Goal: Task Accomplishment & Management: Manage account settings

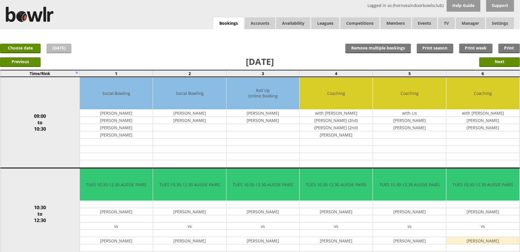
click at [63, 49] on link "[DATE]" at bounding box center [59, 49] width 25 height 10
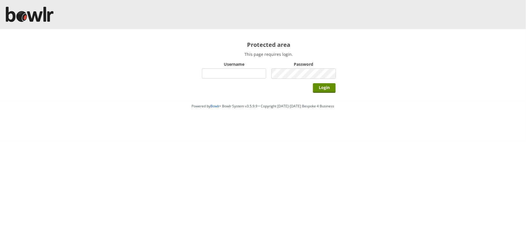
click at [251, 76] on input "Username" at bounding box center [234, 73] width 64 height 10
type input "BarRinkMonitor"
click at [313, 83] on input "Login" at bounding box center [324, 88] width 23 height 10
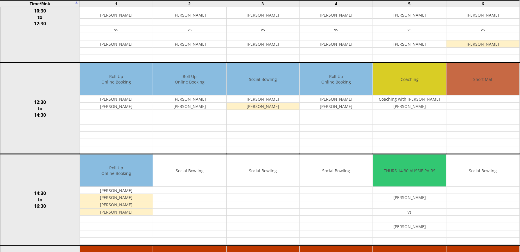
scroll to position [207, 0]
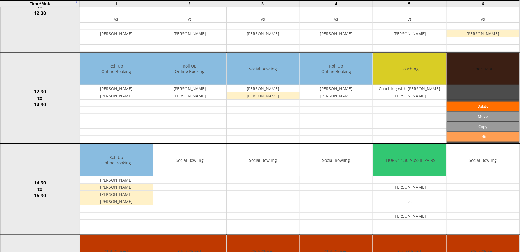
click at [486, 138] on link "Edit" at bounding box center [483, 137] width 73 height 10
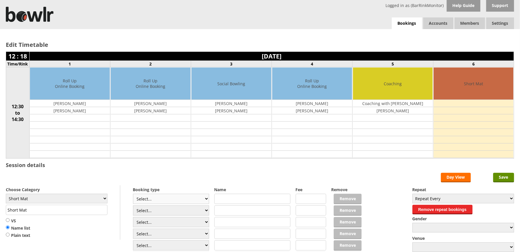
click at [203, 203] on select "Select... Club Competition (Member) Club Competition (Visitor) National (Member…" at bounding box center [171, 199] width 76 height 10
select select "1_54"
click at [133, 195] on select "Select... Club Competition (Member) Club Competition (Visitor) National (Member…" at bounding box center [171, 199] width 76 height 10
type input "3.0000"
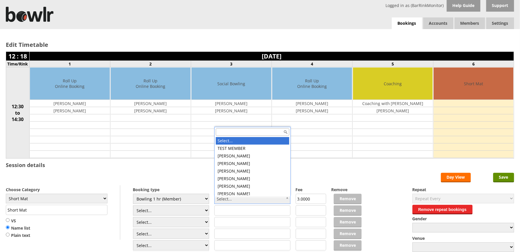
click at [234, 130] on input "text" at bounding box center [253, 132] width 74 height 8
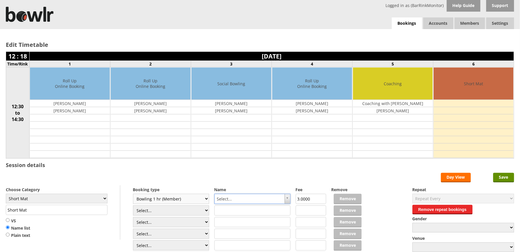
click at [204, 203] on select "Select... Club Competition (Member) Club Competition (Visitor) National (Member…" at bounding box center [171, 199] width 76 height 10
select select "1_50"
click at [133, 195] on select "Select... Club Competition (Member) Club Competition (Visitor) National (Member…" at bounding box center [171, 199] width 76 height 10
type input "5.0000"
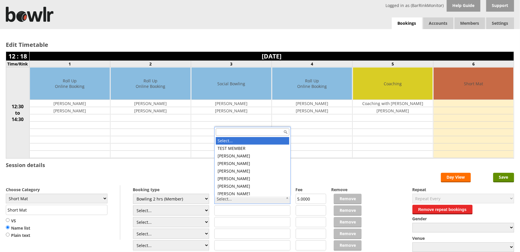
click at [238, 127] on div at bounding box center [253, 131] width 76 height 9
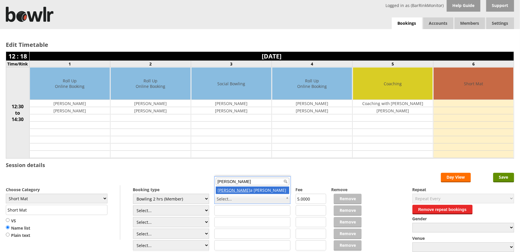
type input "stell"
click at [231, 189] on label "Name" at bounding box center [253, 190] width 76 height 6
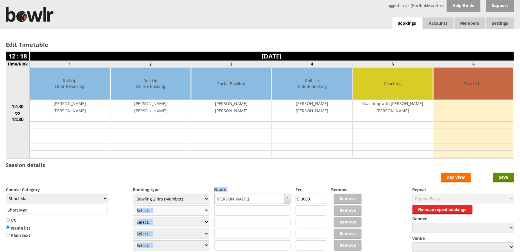
drag, startPoint x: 231, startPoint y: 189, endPoint x: 206, endPoint y: 214, distance: 35.8
click at [206, 185] on div "Booking type Select... Club Competition (Member) Club Competition (Visitor) Nat…" at bounding box center [260, 185] width 509 height 0
click at [205, 213] on select "Select... Club Competition (Member) Club Competition (Visitor) National (Member…" at bounding box center [171, 210] width 76 height 10
select select "1_50"
click at [133, 206] on select "Select... Club Competition (Member) Club Competition (Visitor) National (Member…" at bounding box center [171, 210] width 76 height 10
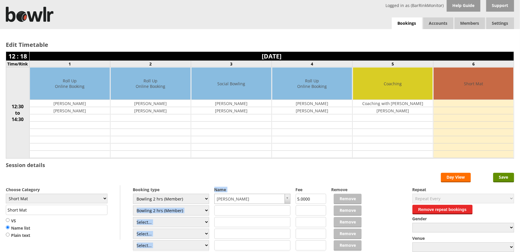
type input "5.0000"
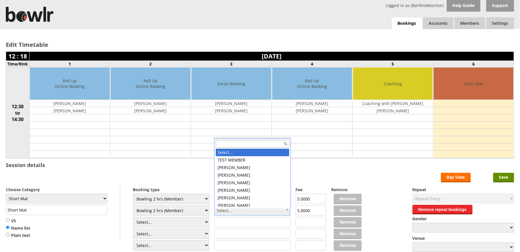
click at [249, 141] on input "text" at bounding box center [253, 144] width 74 height 8
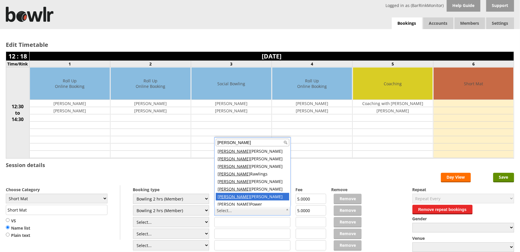
type input "john"
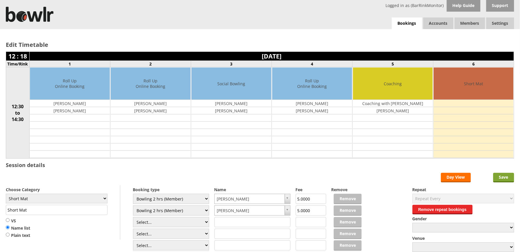
click at [505, 180] on input "Save" at bounding box center [504, 178] width 21 height 10
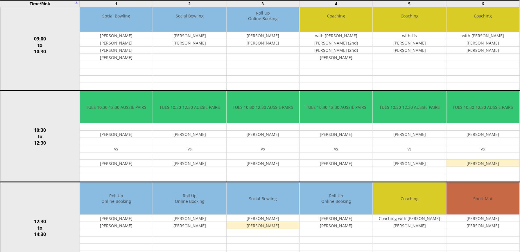
scroll to position [116, 0]
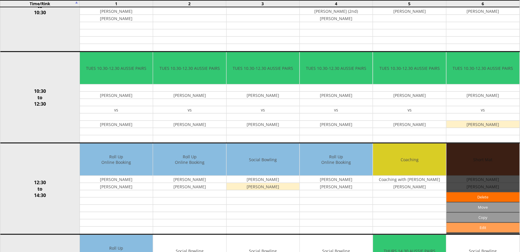
click at [487, 229] on link "Edit" at bounding box center [483, 228] width 73 height 10
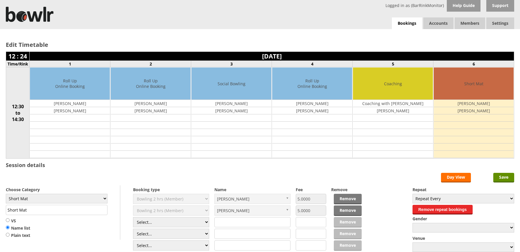
click at [204, 217] on select "Select... Club Competition (Member) Club Competition (Visitor) National (Member…" at bounding box center [171, 222] width 76 height 10
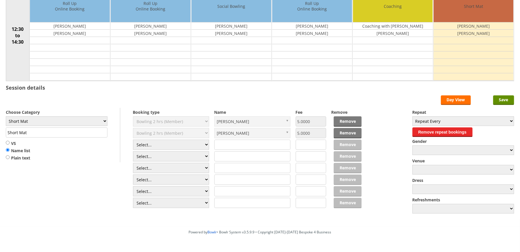
select select "1_50"
click at [133, 141] on select "Select... Club Competition (Member) Club Competition (Visitor) National (Member…" at bounding box center [171, 145] width 76 height 10
type input "5.0000"
click at [193, 158] on select "Select... Club Competition (Member) Club Competition (Visitor) National (Member…" at bounding box center [171, 156] width 76 height 10
select select "1_50"
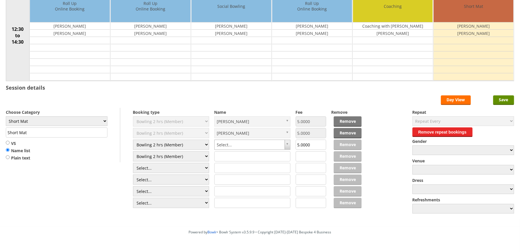
click at [133, 152] on select "Select... Club Competition (Member) Club Competition (Visitor) National (Member…" at bounding box center [171, 156] width 76 height 10
type input "5.0000"
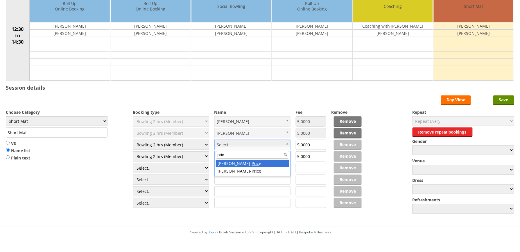
type input "pric"
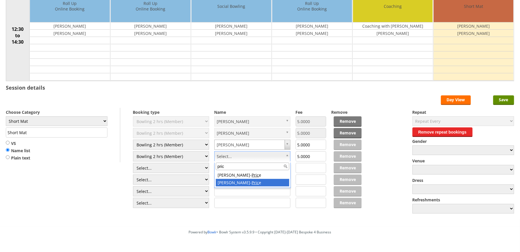
type input "pric"
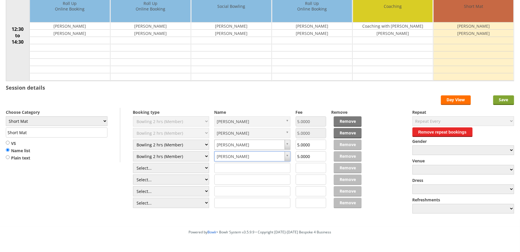
click at [512, 103] on input "Save" at bounding box center [504, 100] width 21 height 10
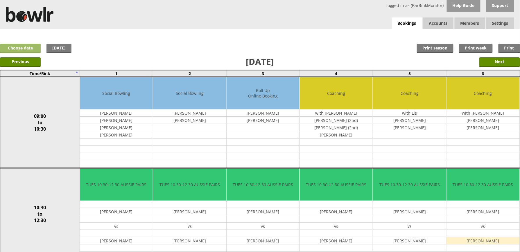
click at [31, 48] on link "Choose date" at bounding box center [20, 49] width 41 height 10
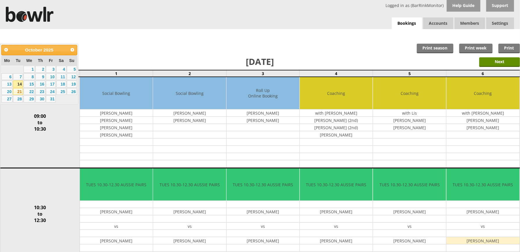
click at [18, 94] on link "21" at bounding box center [18, 91] width 10 height 7
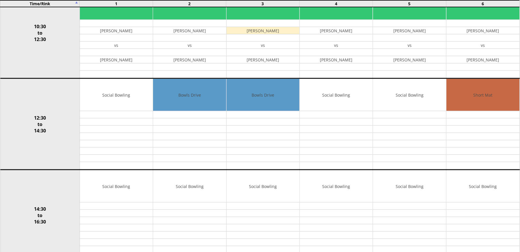
scroll to position [191, 0]
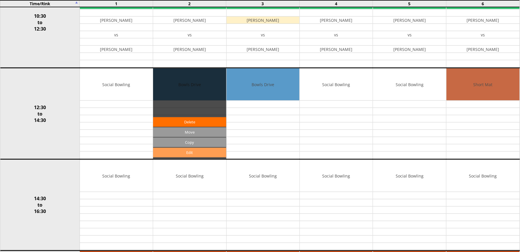
click at [206, 153] on link "Edit" at bounding box center [189, 153] width 73 height 10
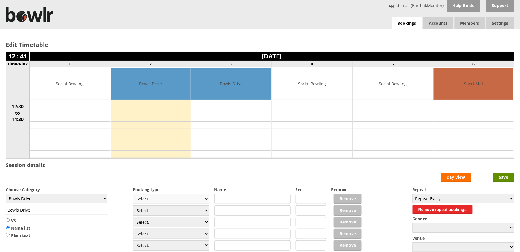
click at [207, 200] on select "Select... Club Competition (Member) Club Competition (Visitor) National (Member…" at bounding box center [171, 199] width 76 height 10
select select "1_54"
click at [133, 195] on select "Select... Club Competition (Member) Club Competition (Visitor) National (Member…" at bounding box center [171, 199] width 76 height 10
type input "3.0000"
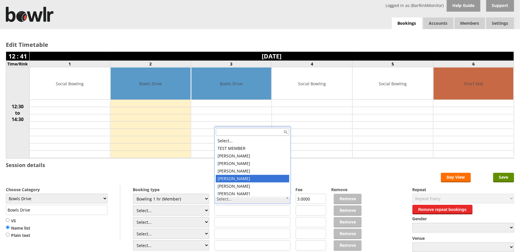
click at [238, 132] on input "text" at bounding box center [253, 132] width 74 height 8
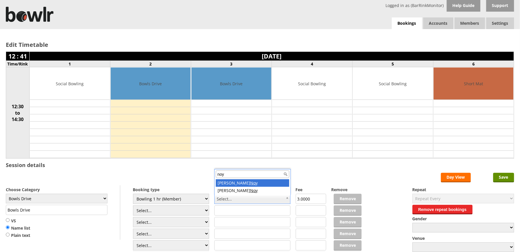
type input "noy"
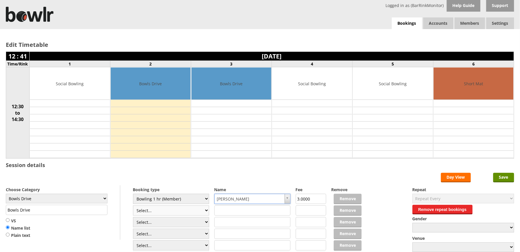
click at [205, 213] on select "Select... Club Competition (Member) Club Competition (Visitor) National (Member…" at bounding box center [171, 210] width 76 height 10
select select "1_54"
click at [133, 206] on select "Select... Club Competition (Member) Club Competition (Visitor) National (Member…" at bounding box center [171, 210] width 76 height 10
type input "3.0000"
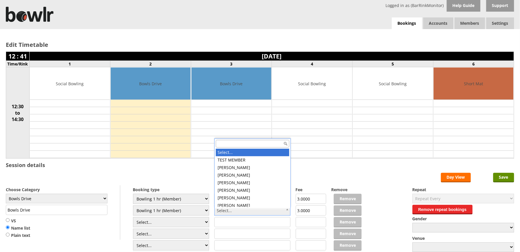
click at [271, 142] on input "text" at bounding box center [253, 144] width 74 height 8
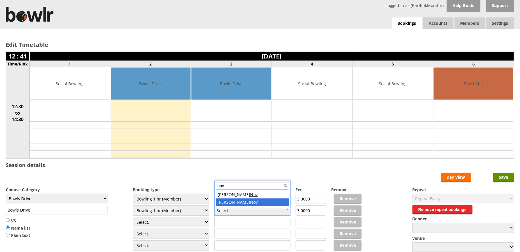
type input "noy"
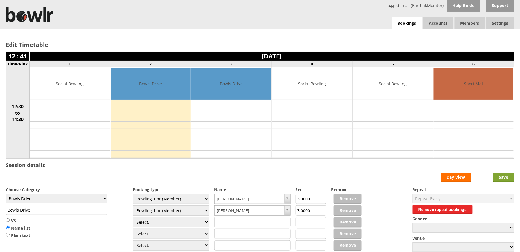
click at [508, 180] on input "Save" at bounding box center [504, 178] width 21 height 10
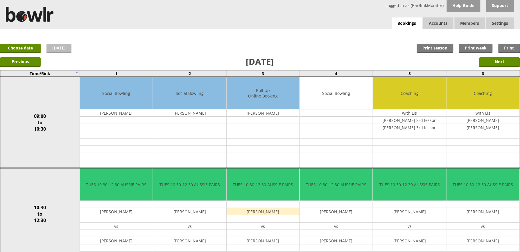
click at [49, 47] on link "[DATE]" at bounding box center [59, 49] width 25 height 10
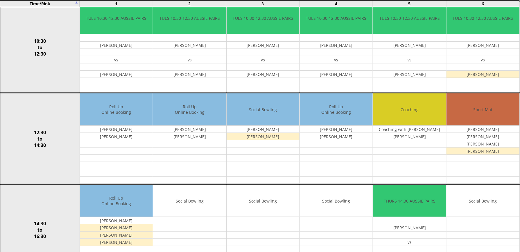
scroll to position [170, 0]
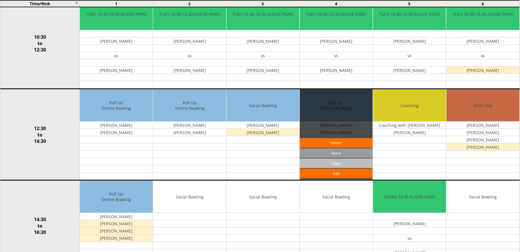
click at [350, 168] on input "Copy" at bounding box center [336, 163] width 73 height 10
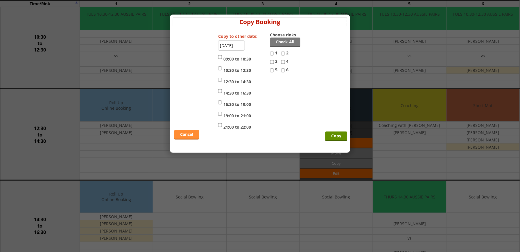
click at [191, 138] on link "Cancel" at bounding box center [186, 135] width 25 height 10
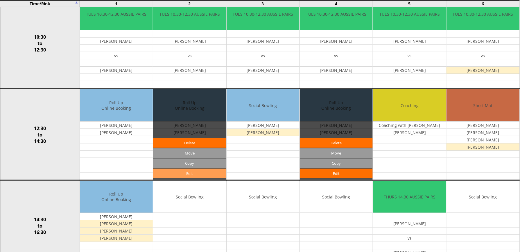
click at [185, 176] on link "Edit" at bounding box center [189, 174] width 73 height 10
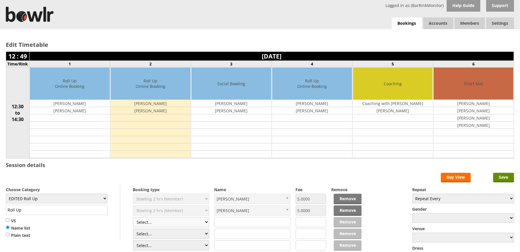
click at [205, 224] on select "Select... Club Competition (Member) Club Competition (Visitor) National (Member…" at bounding box center [171, 222] width 76 height 10
select select "1_54"
click at [133, 218] on select "Select... Club Competition (Member) Club Competition (Visitor) National (Member…" at bounding box center [171, 222] width 76 height 10
type input "EDITED Roll Up"
type input "3.0000"
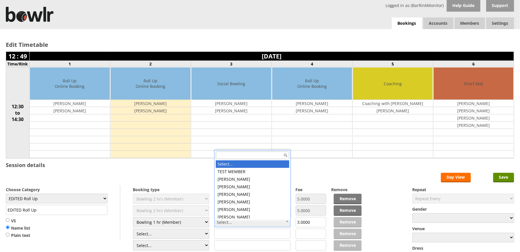
click at [258, 156] on input "text" at bounding box center [253, 155] width 74 height 8
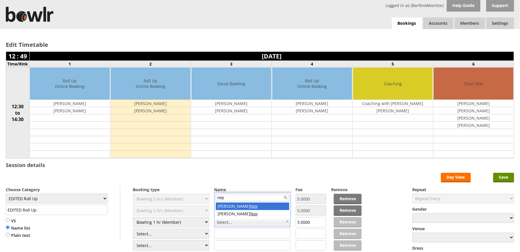
type input "noy"
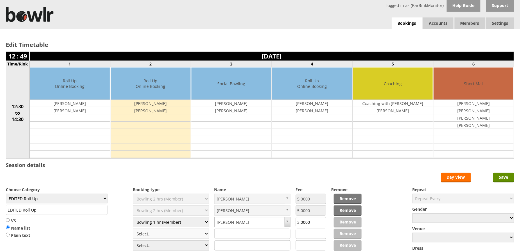
click at [205, 234] on select "Select... Club Competition (Member) Club Competition (Visitor) National (Member…" at bounding box center [171, 233] width 76 height 10
select select "1_54"
click at [133, 230] on select "Select... Club Competition (Member) Club Competition (Visitor) National (Member…" at bounding box center [171, 233] width 76 height 10
type input "3.0000"
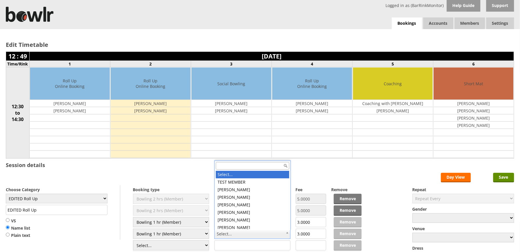
click at [247, 164] on input "text" at bounding box center [253, 166] width 74 height 8
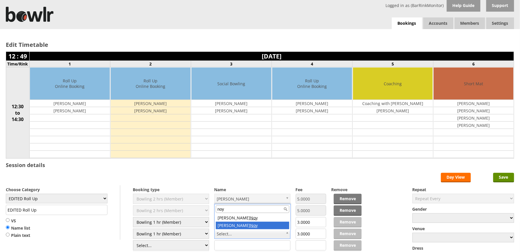
type input "noy"
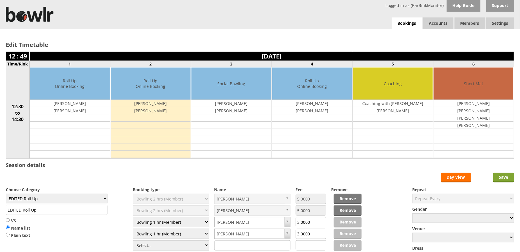
click at [507, 178] on input "Save" at bounding box center [504, 178] width 21 height 10
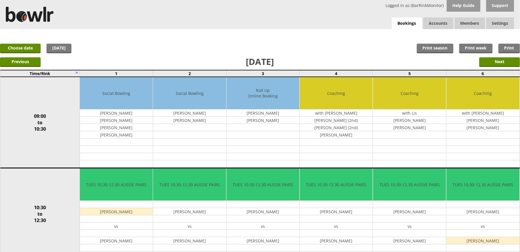
scroll to position [220, 0]
